Goal: Transaction & Acquisition: Download file/media

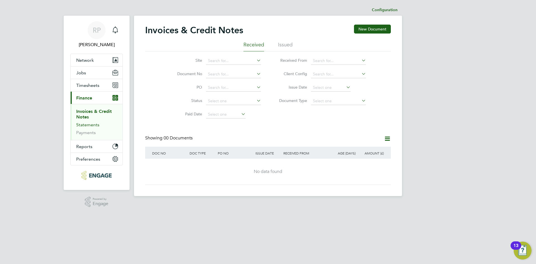
click at [79, 125] on link "Statements" at bounding box center [87, 124] width 23 height 5
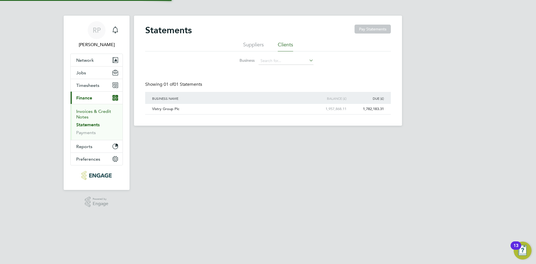
click at [82, 114] on link "Invoices & Credit Notes" at bounding box center [93, 114] width 35 height 11
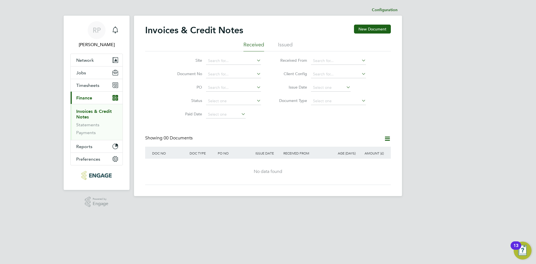
click at [285, 42] on li "Issued" at bounding box center [285, 46] width 15 height 10
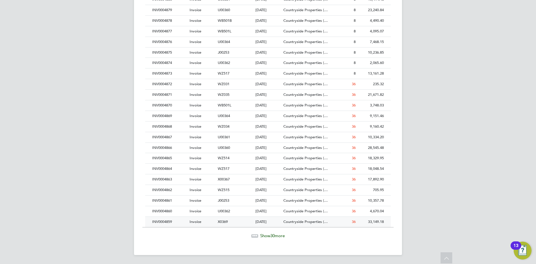
click at [219, 221] on span "X0369" at bounding box center [223, 221] width 10 height 5
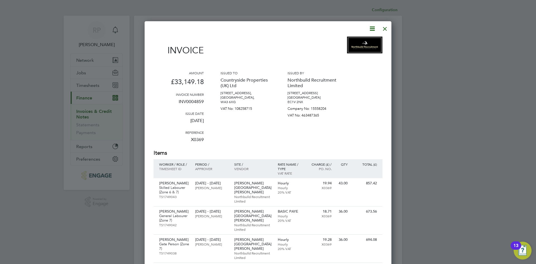
click at [370, 29] on icon at bounding box center [372, 28] width 7 height 7
click at [348, 42] on li "Download Invoice" at bounding box center [355, 42] width 39 height 8
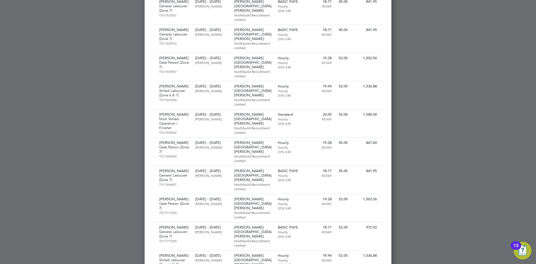
scroll to position [816, 0]
